Goal: Navigation & Orientation: Find specific page/section

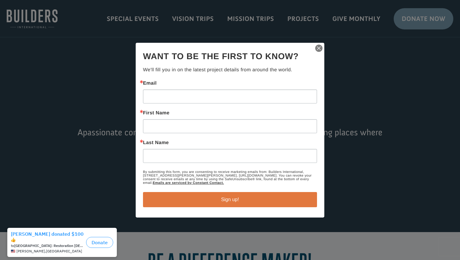
click at [319, 47] on img "button" at bounding box center [318, 48] width 9 height 9
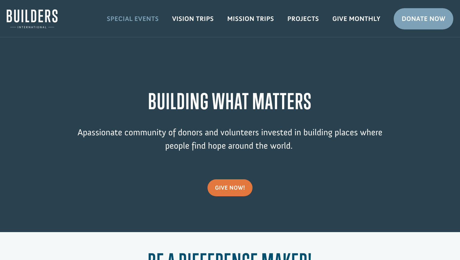
click at [152, 23] on link "Special Events" at bounding box center [132, 19] width 65 height 18
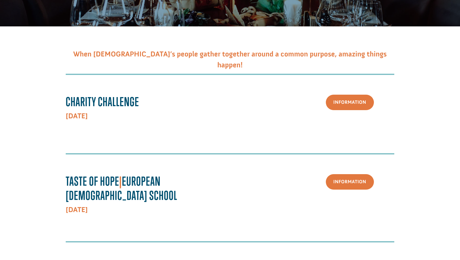
scroll to position [104, 0]
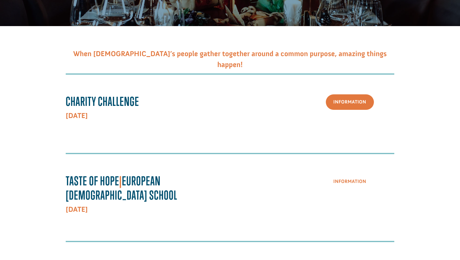
click at [335, 186] on link "Information" at bounding box center [349, 181] width 48 height 15
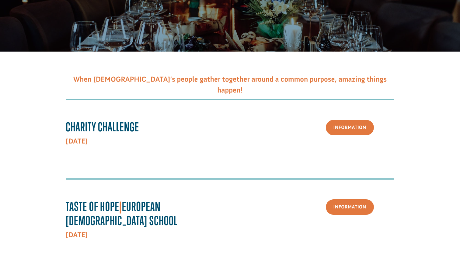
scroll to position [0, 0]
